Goal: Information Seeking & Learning: Learn about a topic

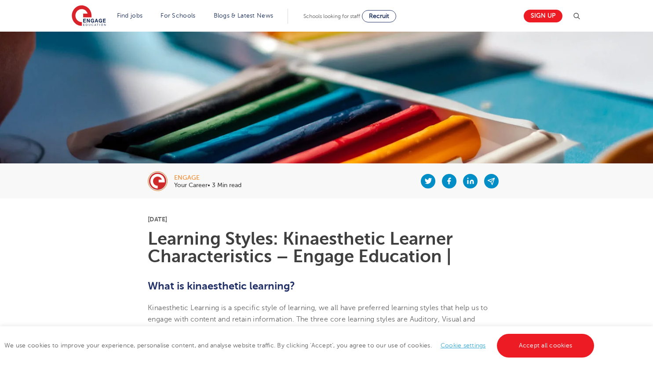
scroll to position [44, 0]
click at [537, 341] on link "Accept all cookies" at bounding box center [546, 346] width 98 height 24
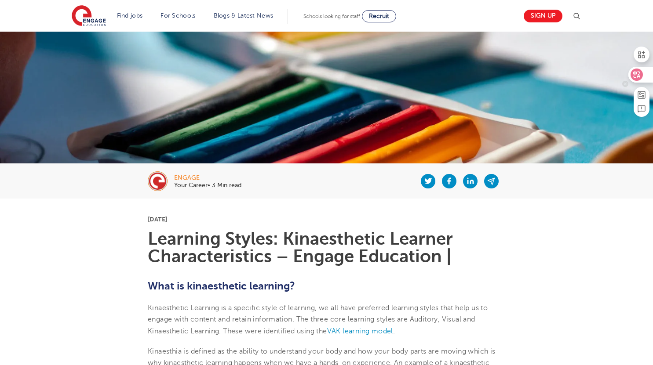
click at [645, 78] on div at bounding box center [640, 75] width 24 height 16
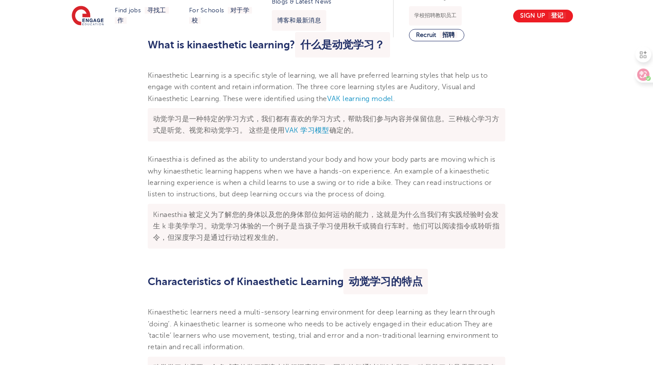
scroll to position [352, 0]
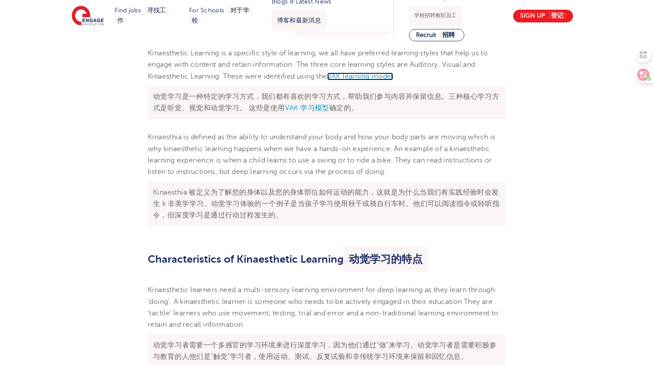
click at [359, 79] on span "VAK learning model" at bounding box center [360, 77] width 66 height 8
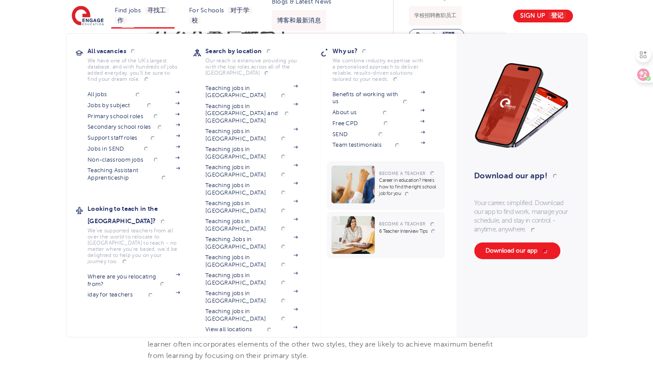
scroll to position [264, 0]
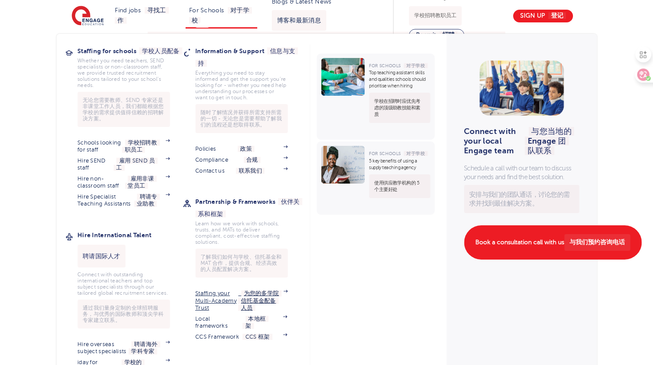
scroll to position [428, 0]
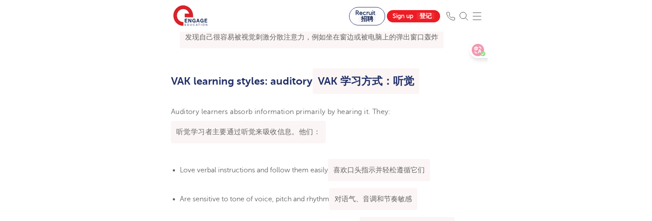
scroll to position [1287, 0]
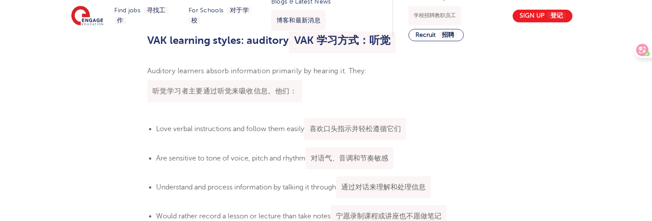
click at [402, 87] on p "Auditory learners absorb information primarily by hearing it. They: 听觉学习者主要通过听觉…" at bounding box center [325, 85] width 357 height 41
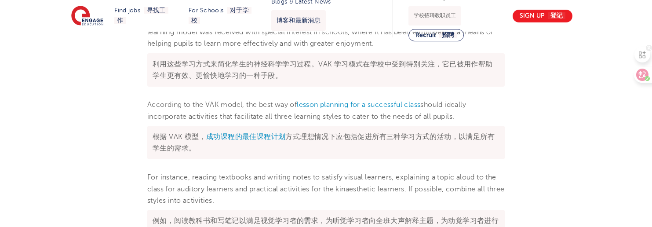
scroll to position [2063, 0]
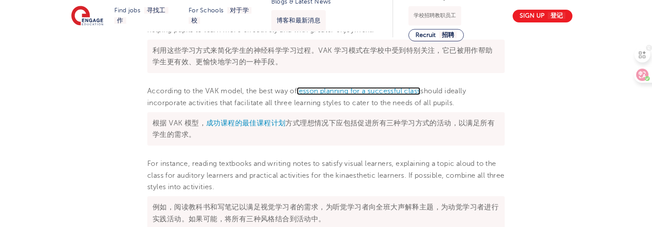
click at [316, 95] on span "lesson planning for a successful class" at bounding box center [358, 91] width 123 height 8
drag, startPoint x: 300, startPoint y: 114, endPoint x: 427, endPoint y: 115, distance: 127.0
click at [427, 115] on p "According to the VAK model, the best way of lesson planning for a successful cl…" at bounding box center [325, 117] width 357 height 64
copy span "lesson planning for a successful class"
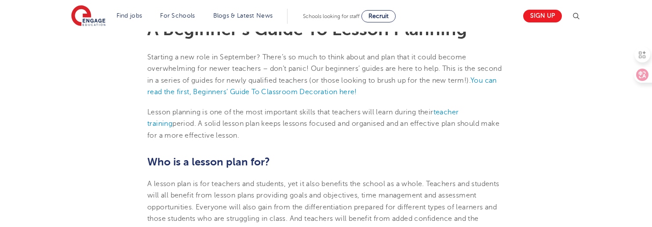
scroll to position [251, 0]
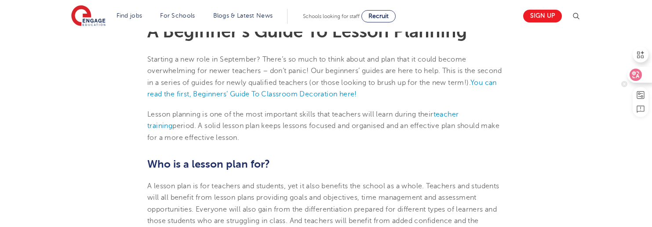
click at [634, 75] on icon at bounding box center [635, 74] width 7 height 7
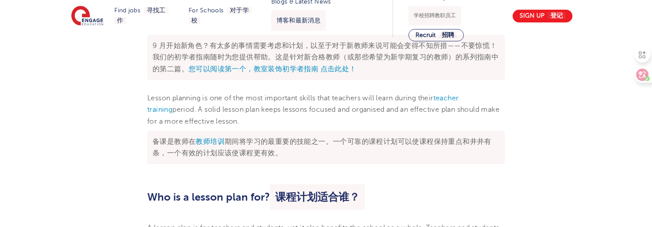
scroll to position [0, 0]
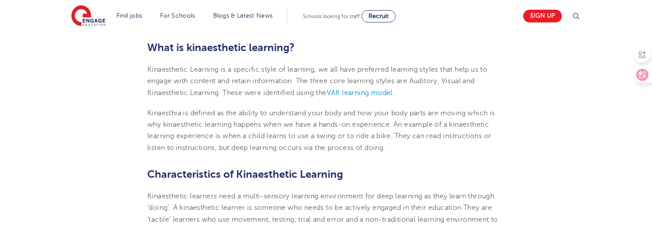
scroll to position [283, 0]
drag, startPoint x: 330, startPoint y: 90, endPoint x: 396, endPoint y: 93, distance: 66.4
click at [396, 93] on p "Kinaesthetic Learning is a specific style of learning, we all have preferred le…" at bounding box center [325, 80] width 357 height 35
copy span "VAK learning model"
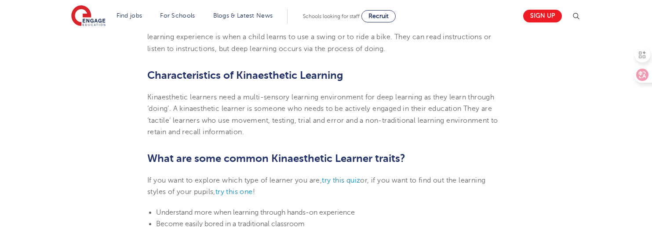
scroll to position [382, 0]
click at [639, 73] on icon at bounding box center [635, 75] width 12 height 12
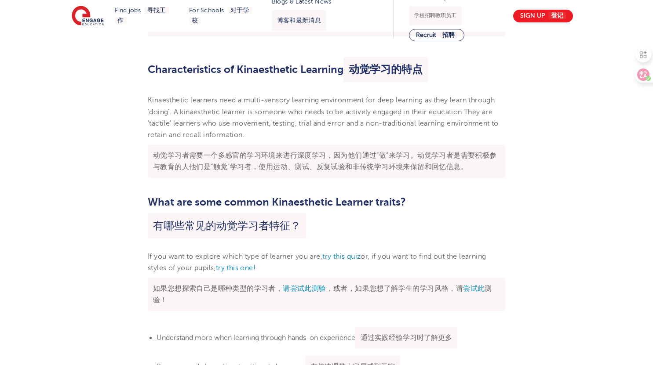
scroll to position [541, 0]
drag, startPoint x: 148, startPoint y: 133, endPoint x: 243, endPoint y: 136, distance: 95.4
click at [243, 136] on span "Kinaesthetic learners need a multi-sensory learning environment for deep learni…" at bounding box center [326, 134] width 357 height 74
copy span "retain and recall information"
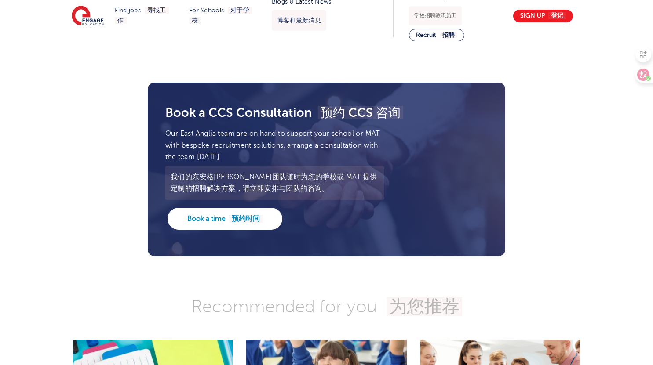
scroll to position [2857, 0]
